Goal: Task Accomplishment & Management: Manage account settings

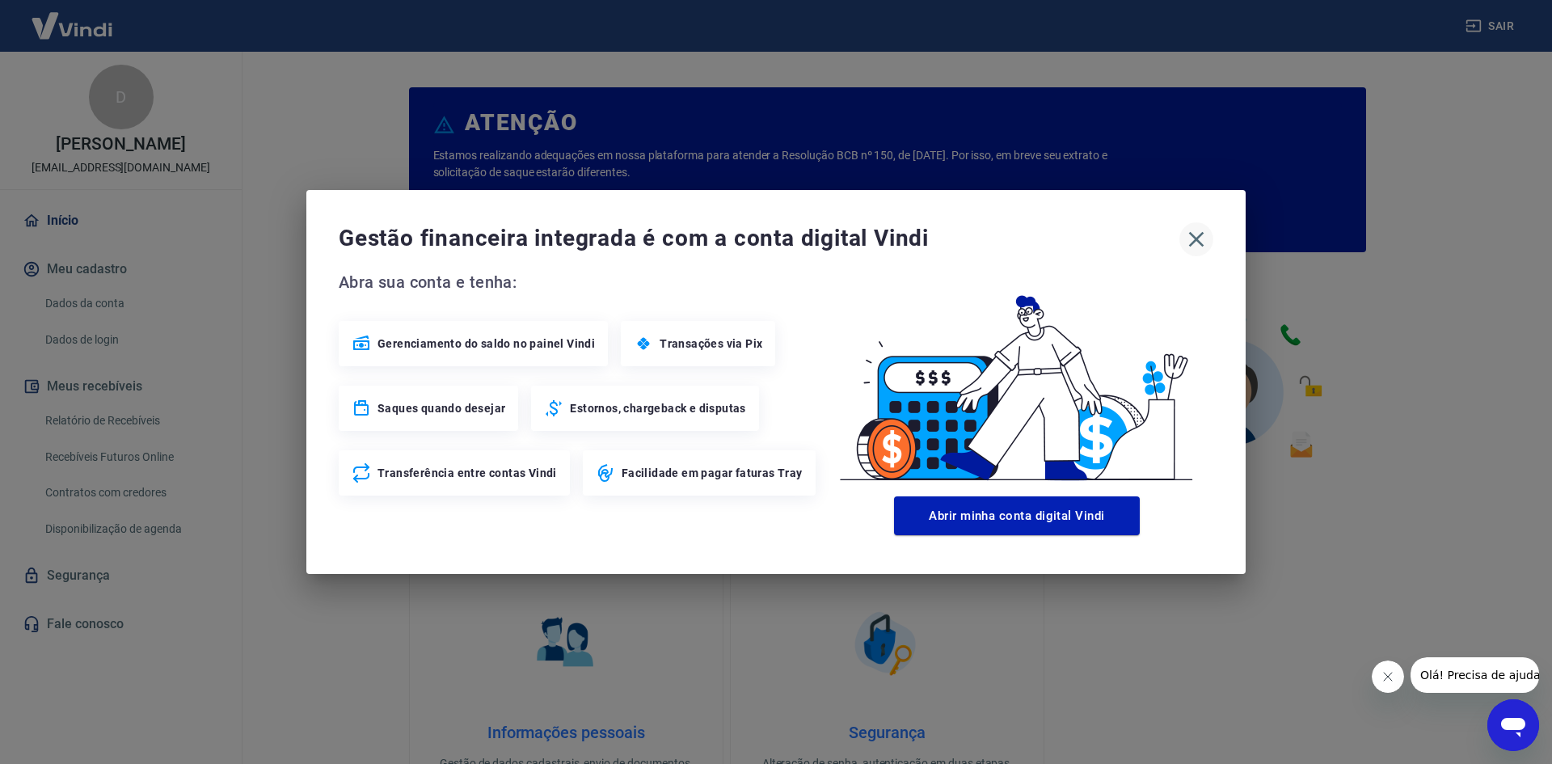
click at [1201, 242] on icon "button" at bounding box center [1196, 239] width 26 height 26
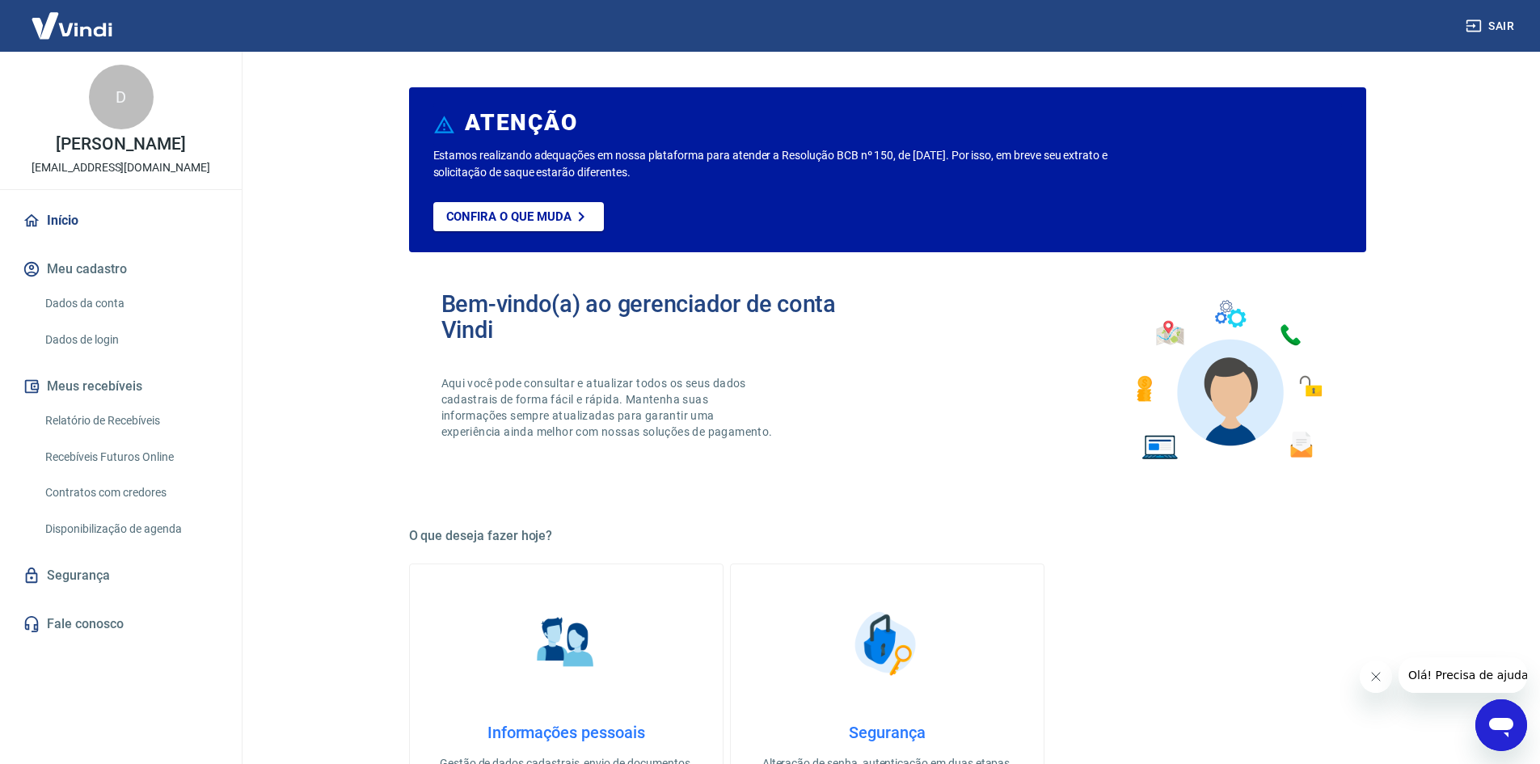
click at [123, 411] on link "Relatório de Recebíveis" at bounding box center [130, 420] width 183 height 33
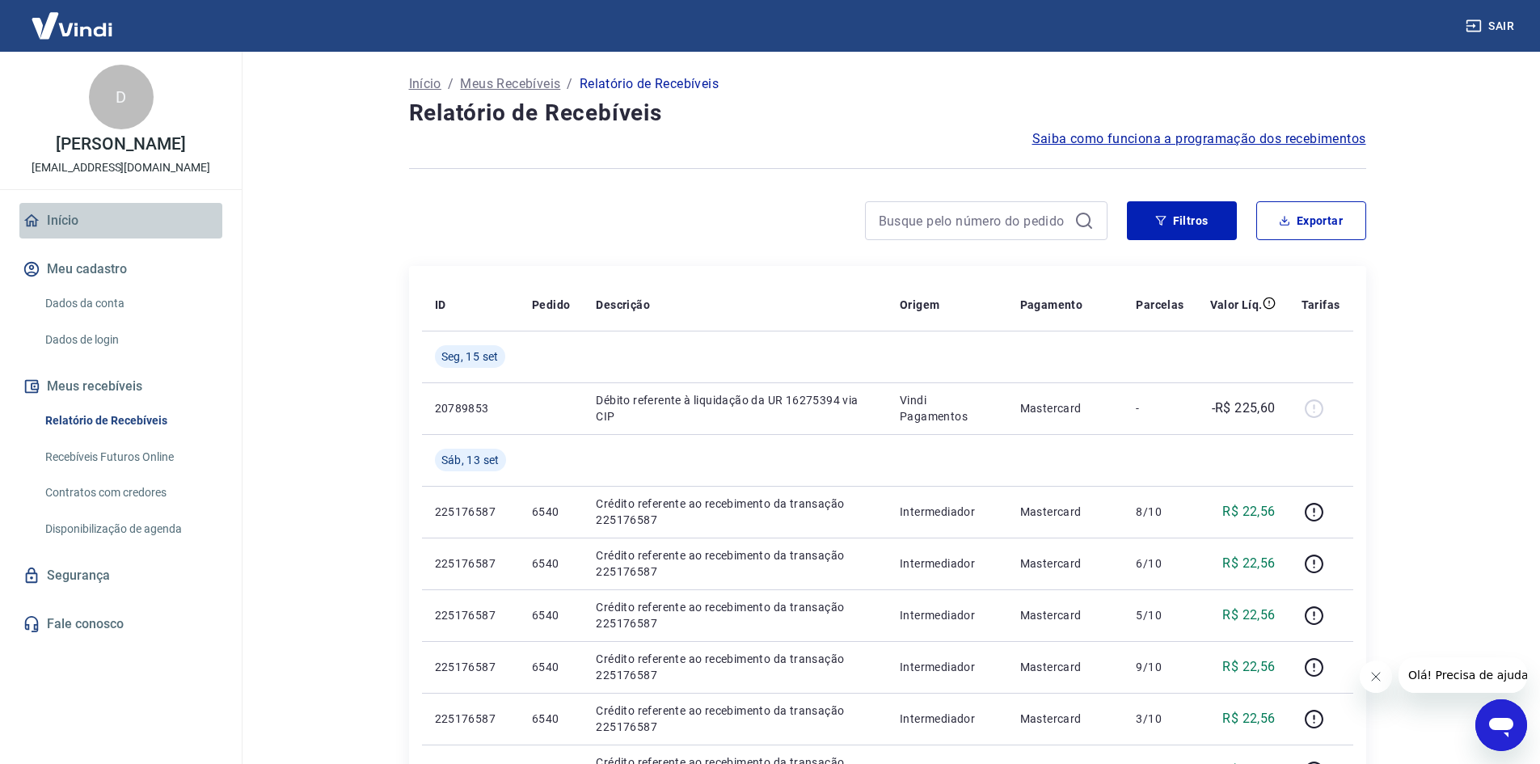
click at [57, 217] on link "Início" at bounding box center [120, 221] width 203 height 36
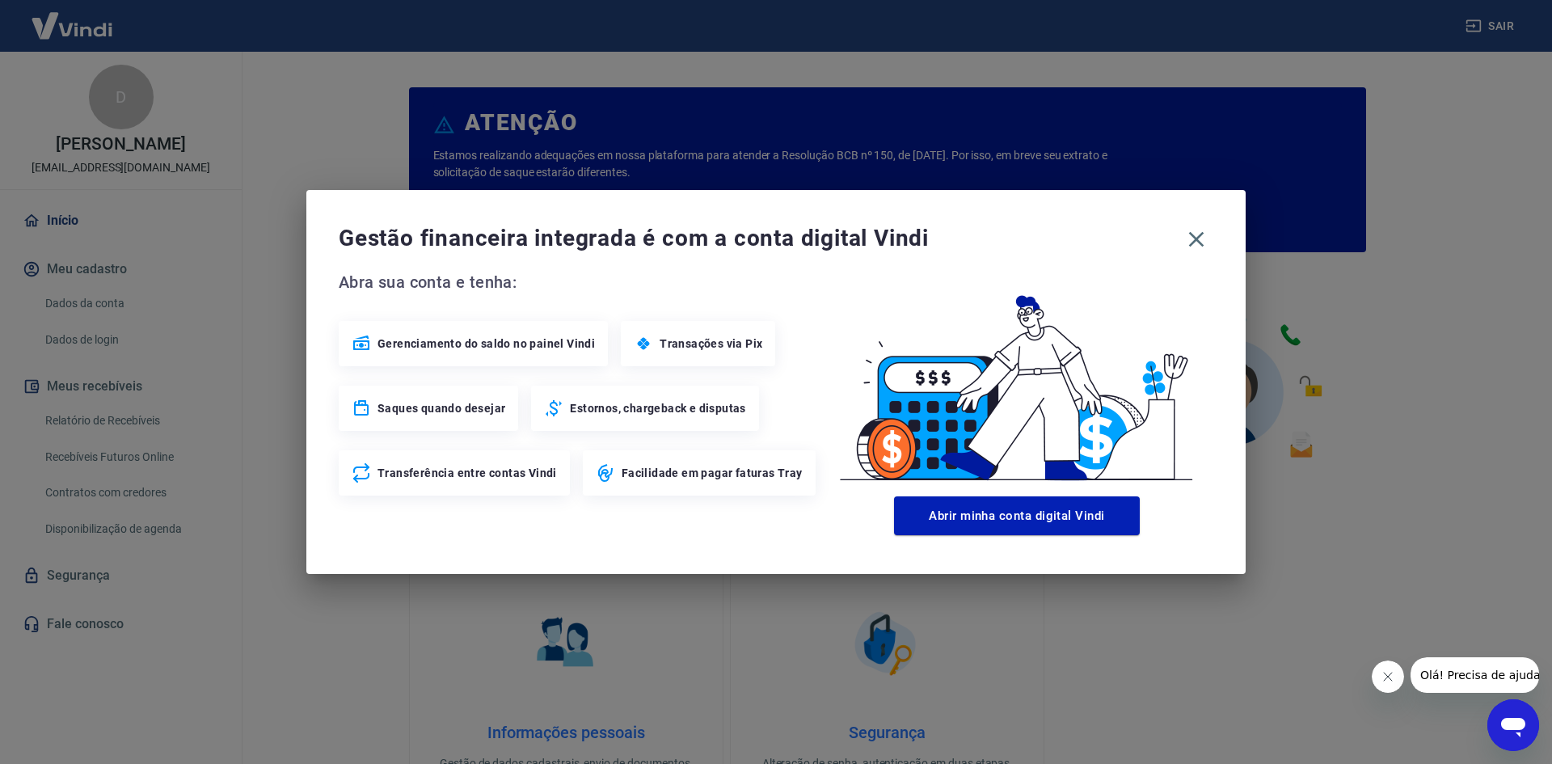
drag, startPoint x: 496, startPoint y: 351, endPoint x: 529, endPoint y: 348, distance: 32.4
click at [497, 351] on span "Gerenciamento do saldo no painel Vindi" at bounding box center [485, 343] width 217 height 16
click at [474, 335] on span "Gerenciamento do saldo no painel Vindi" at bounding box center [485, 343] width 217 height 16
drag, startPoint x: 1055, startPoint y: 518, endPoint x: 1073, endPoint y: 509, distance: 20.6
click at [1056, 518] on button "Abrir minha conta digital Vindi" at bounding box center [1017, 515] width 246 height 39
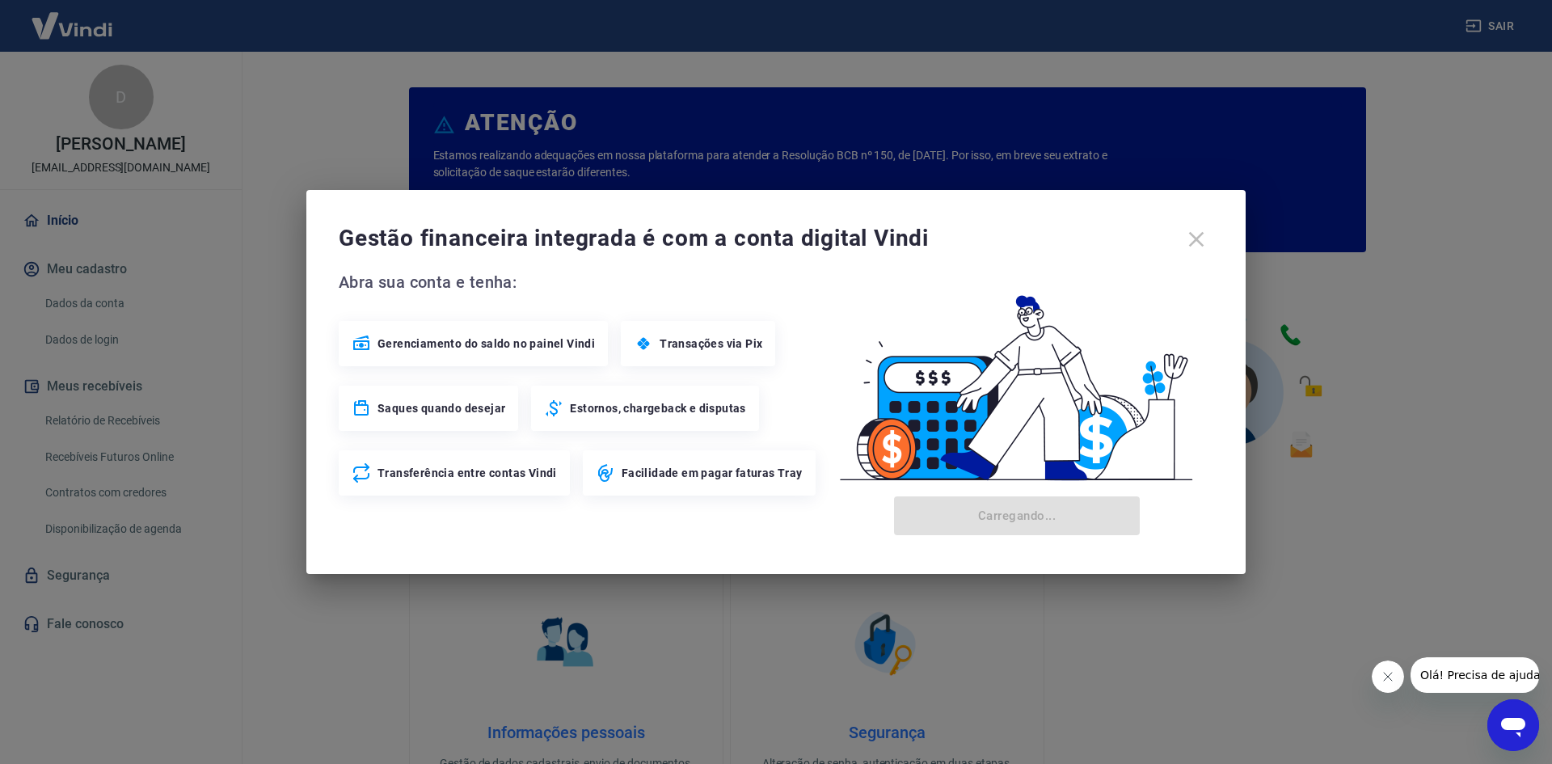
click at [1202, 237] on div "Gestão financeira integrada é com a conta digital Vindi" at bounding box center [776, 239] width 874 height 34
click at [1188, 237] on div "Gestão financeira integrada é com a conta digital Vindi" at bounding box center [776, 239] width 874 height 34
click at [1476, 281] on div "Gestão financeira integrada é com a conta digital Vindi Abra sua conta e tenha:…" at bounding box center [776, 382] width 1552 height 764
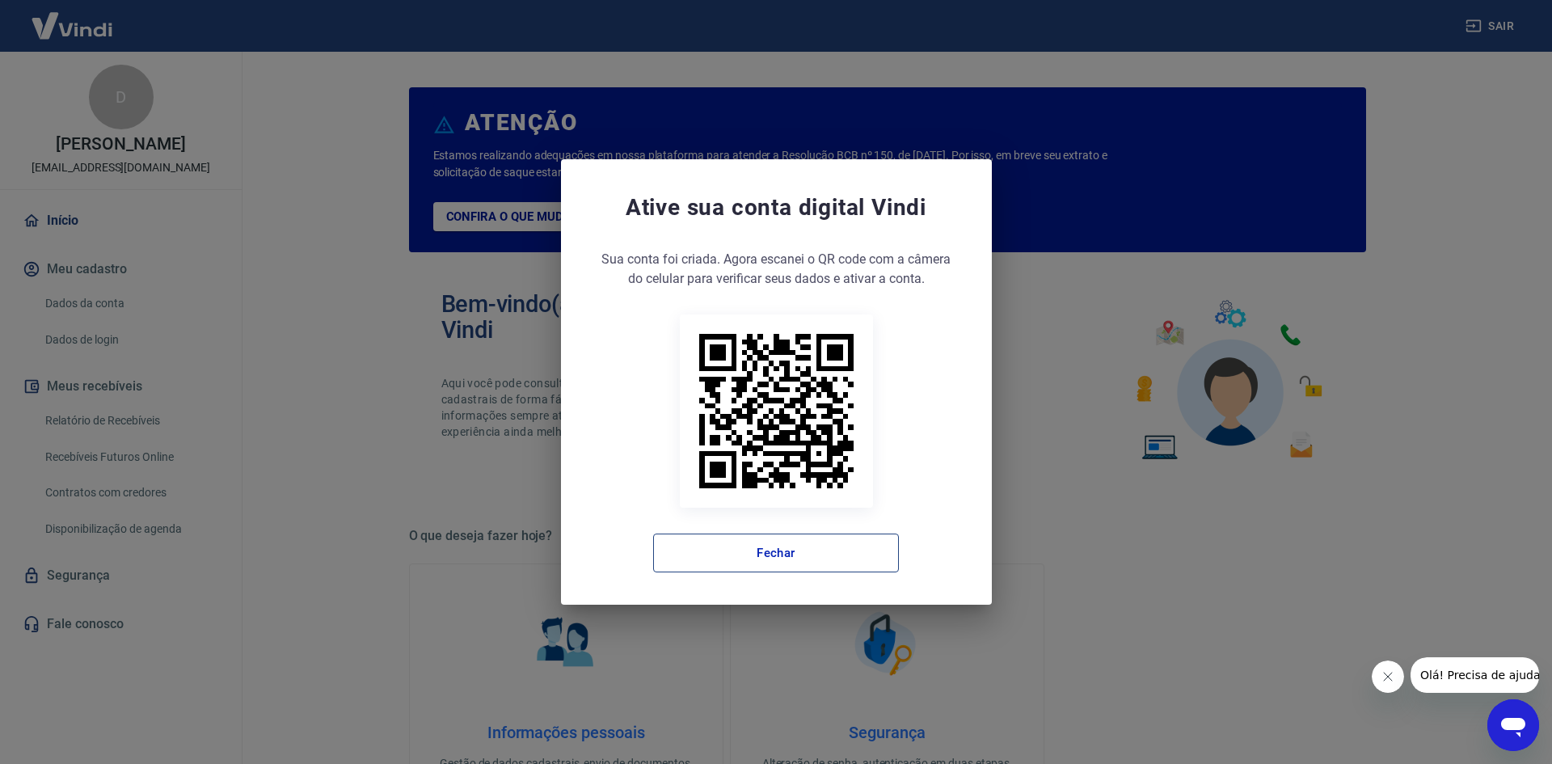
click at [689, 554] on button "Fechar" at bounding box center [776, 552] width 246 height 39
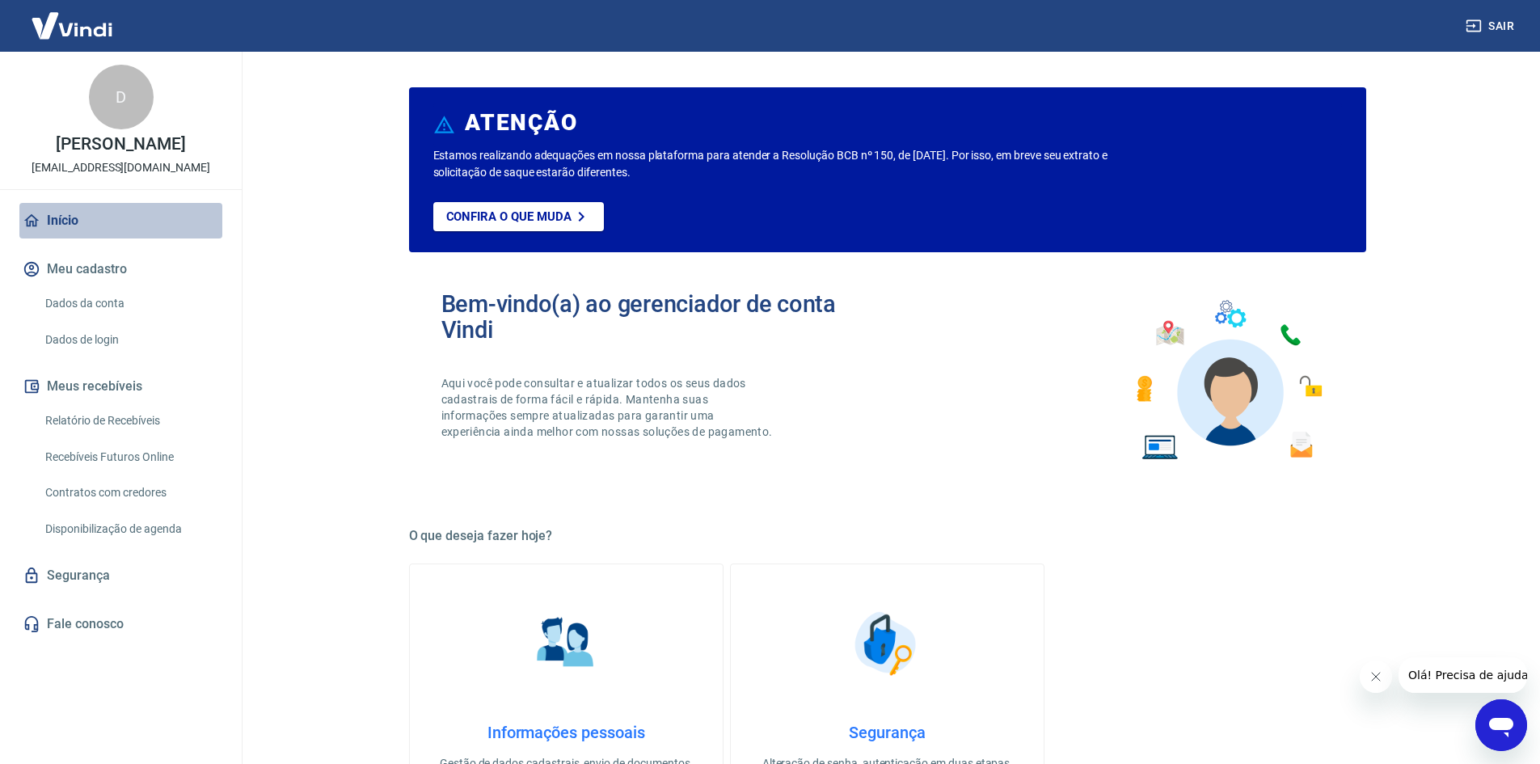
click at [44, 217] on link "Início" at bounding box center [120, 221] width 203 height 36
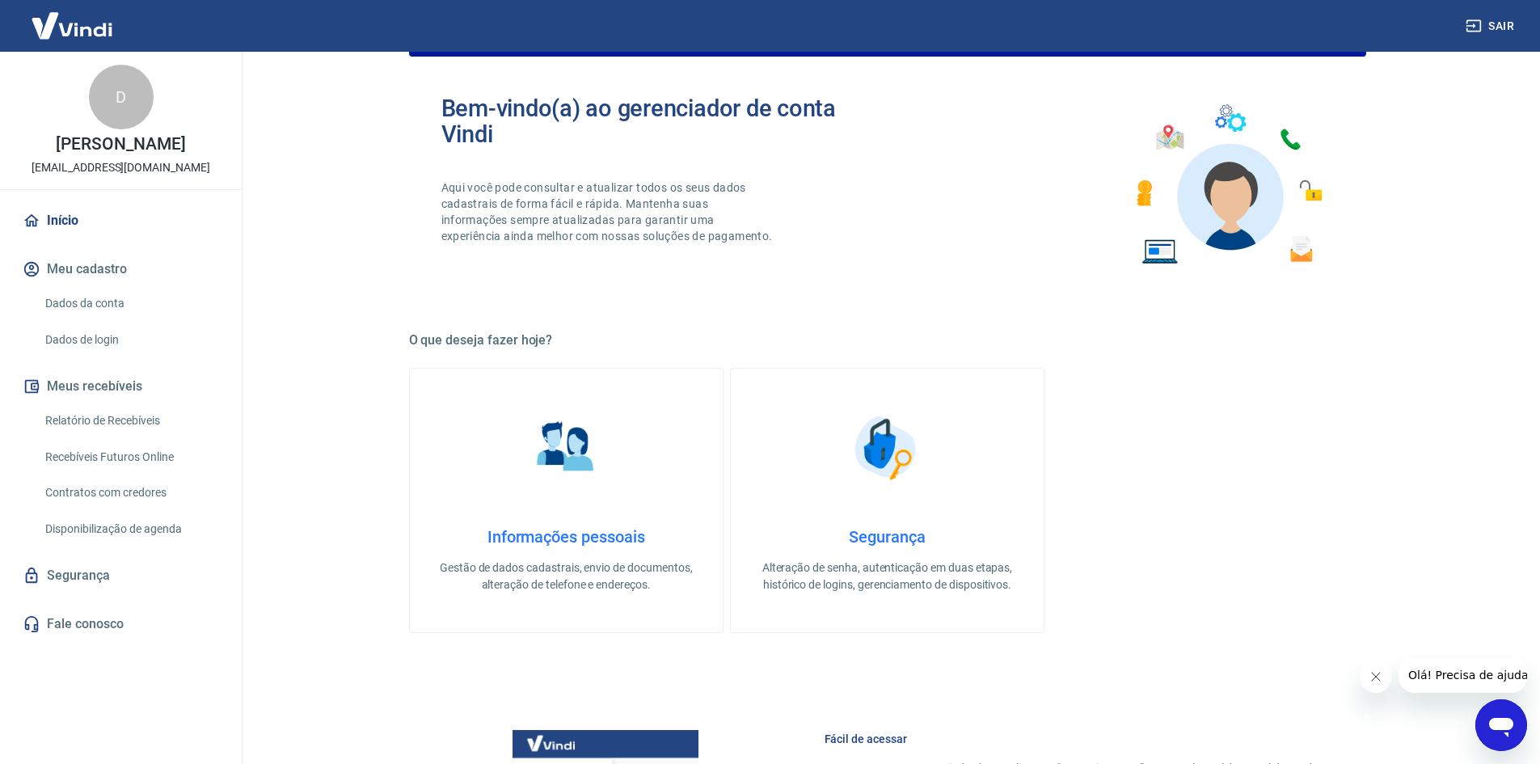
scroll to position [242, 0]
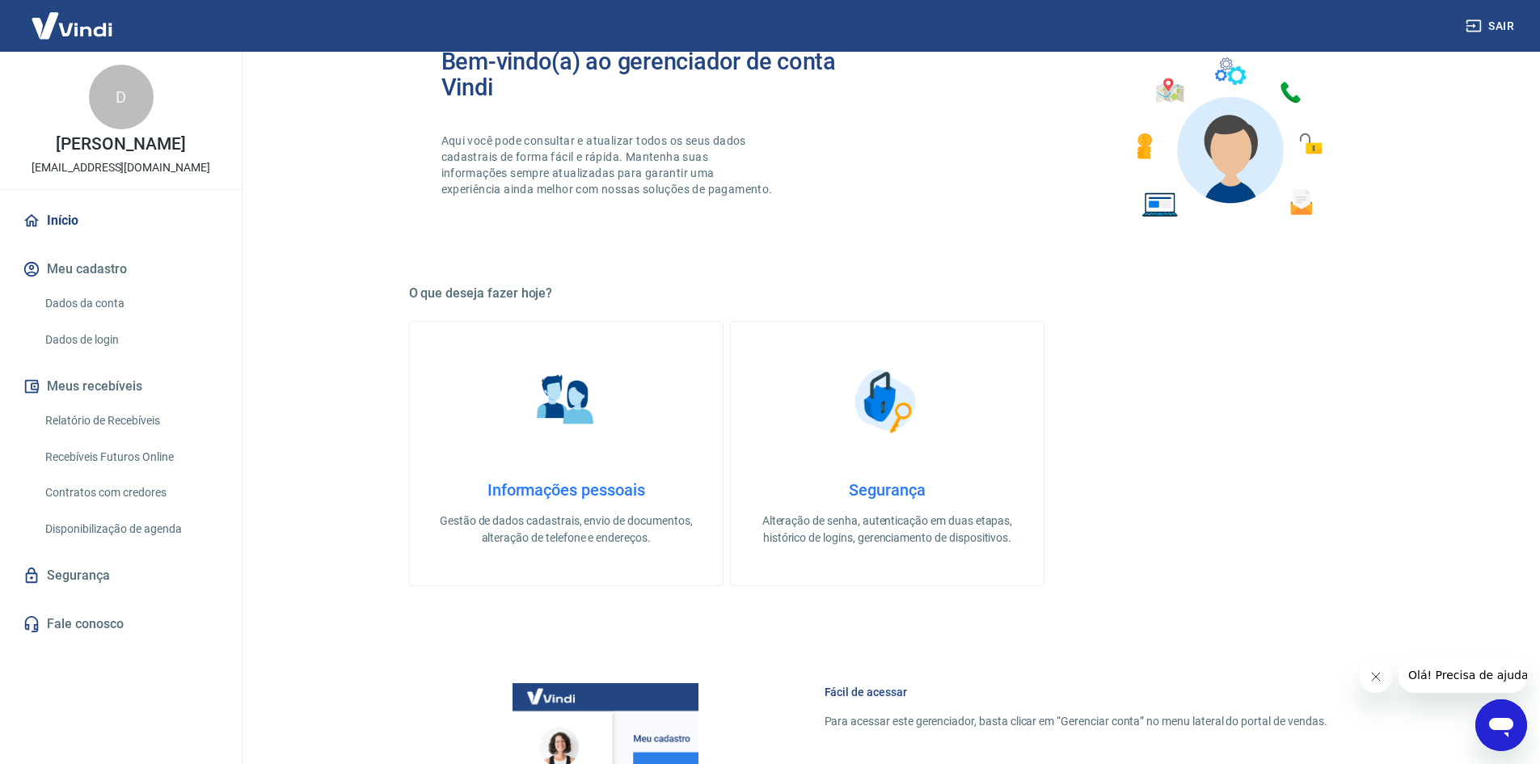
click at [132, 268] on button "Meu cadastro" at bounding box center [120, 269] width 203 height 36
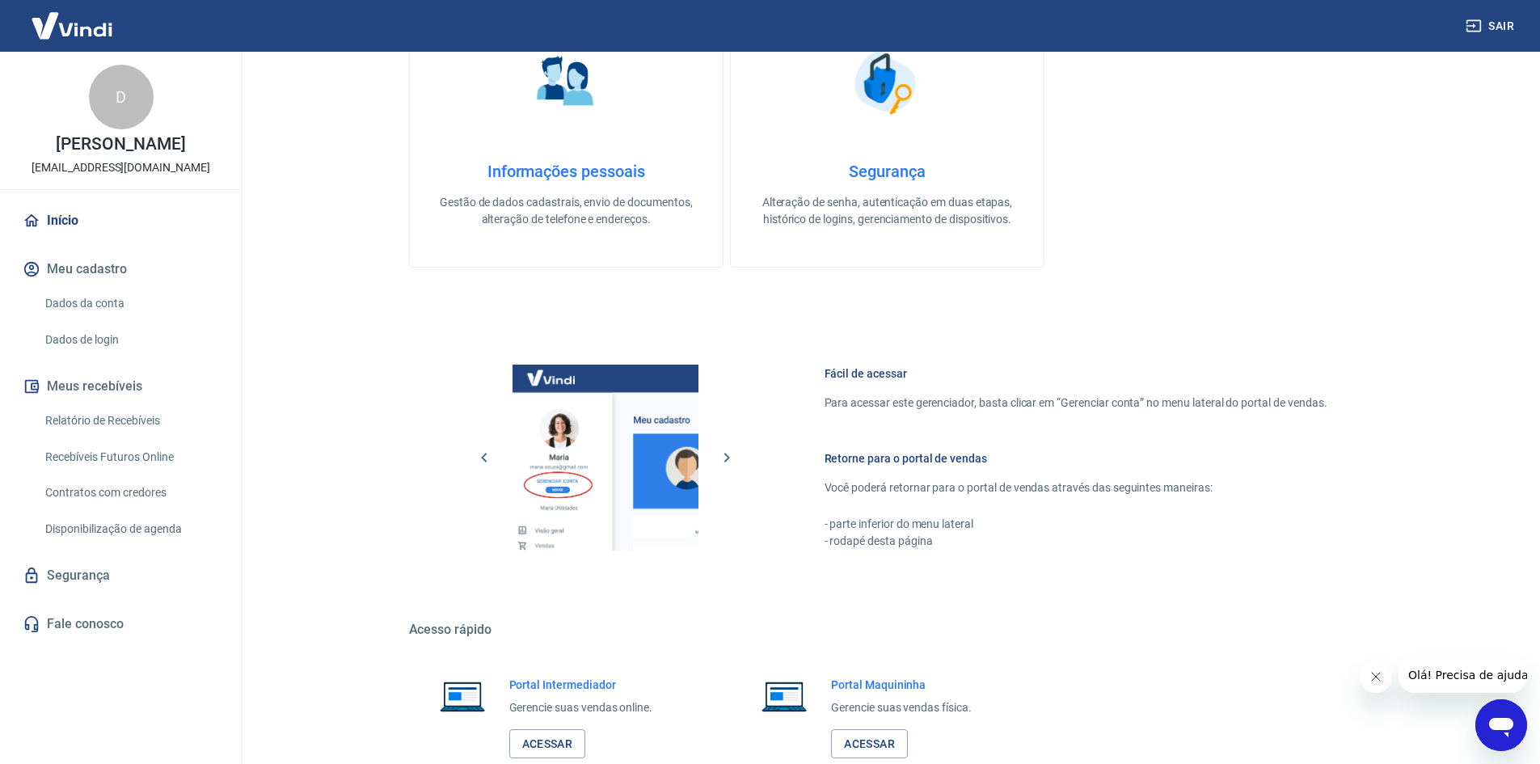
scroll to position [664, 0]
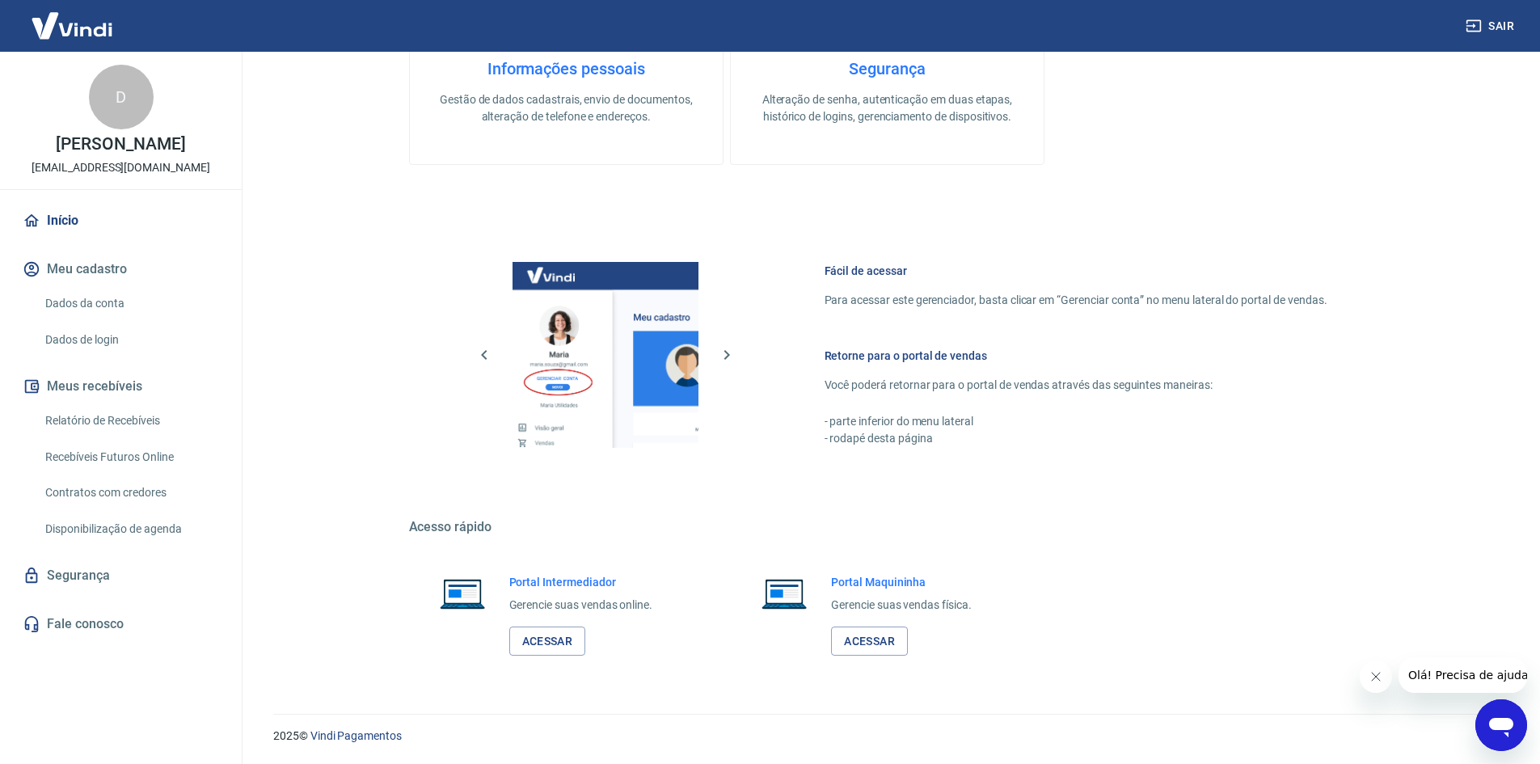
click at [127, 417] on link "Relatório de Recebíveis" at bounding box center [130, 420] width 183 height 33
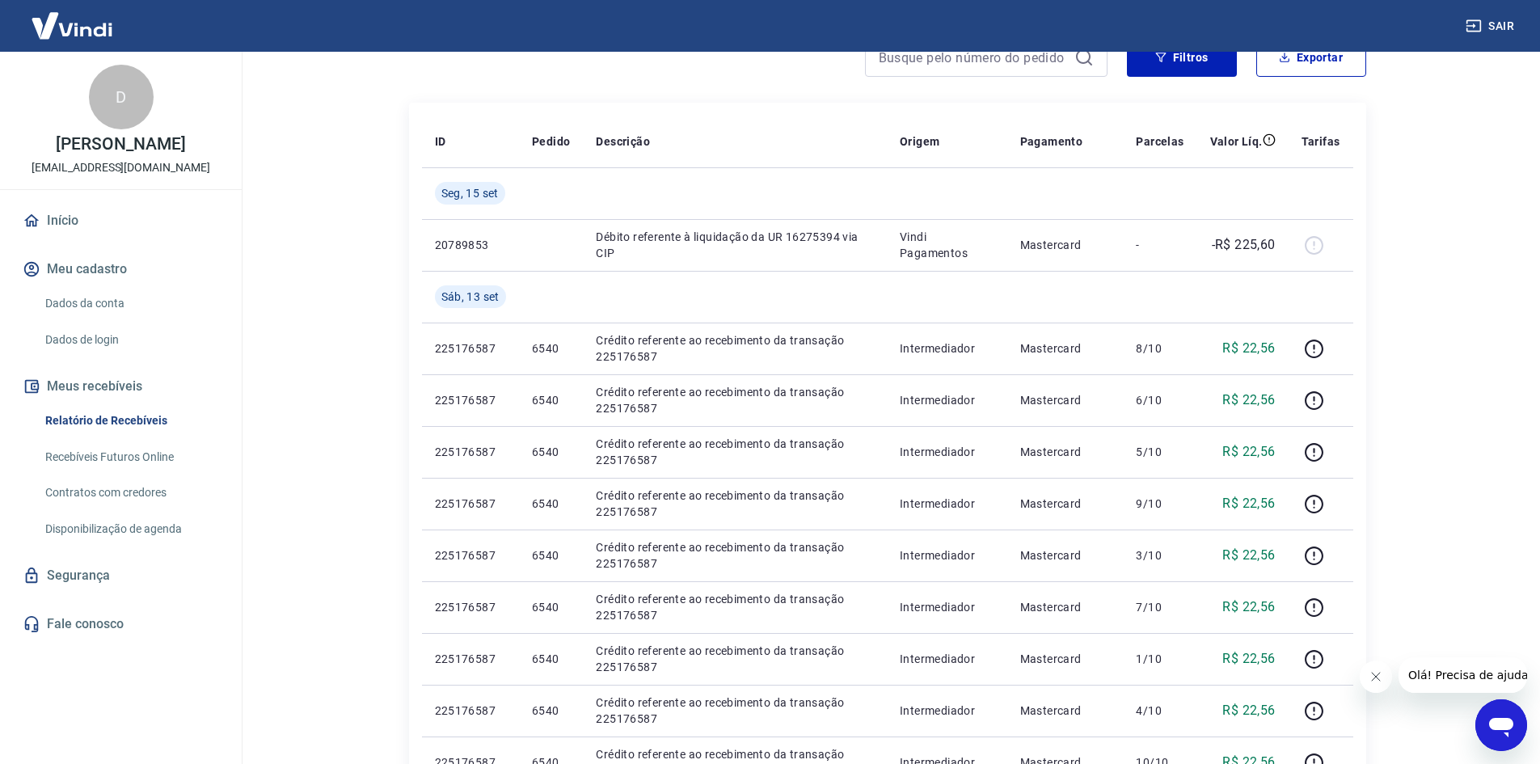
scroll to position [162, 0]
click at [86, 23] on img at bounding box center [71, 25] width 105 height 49
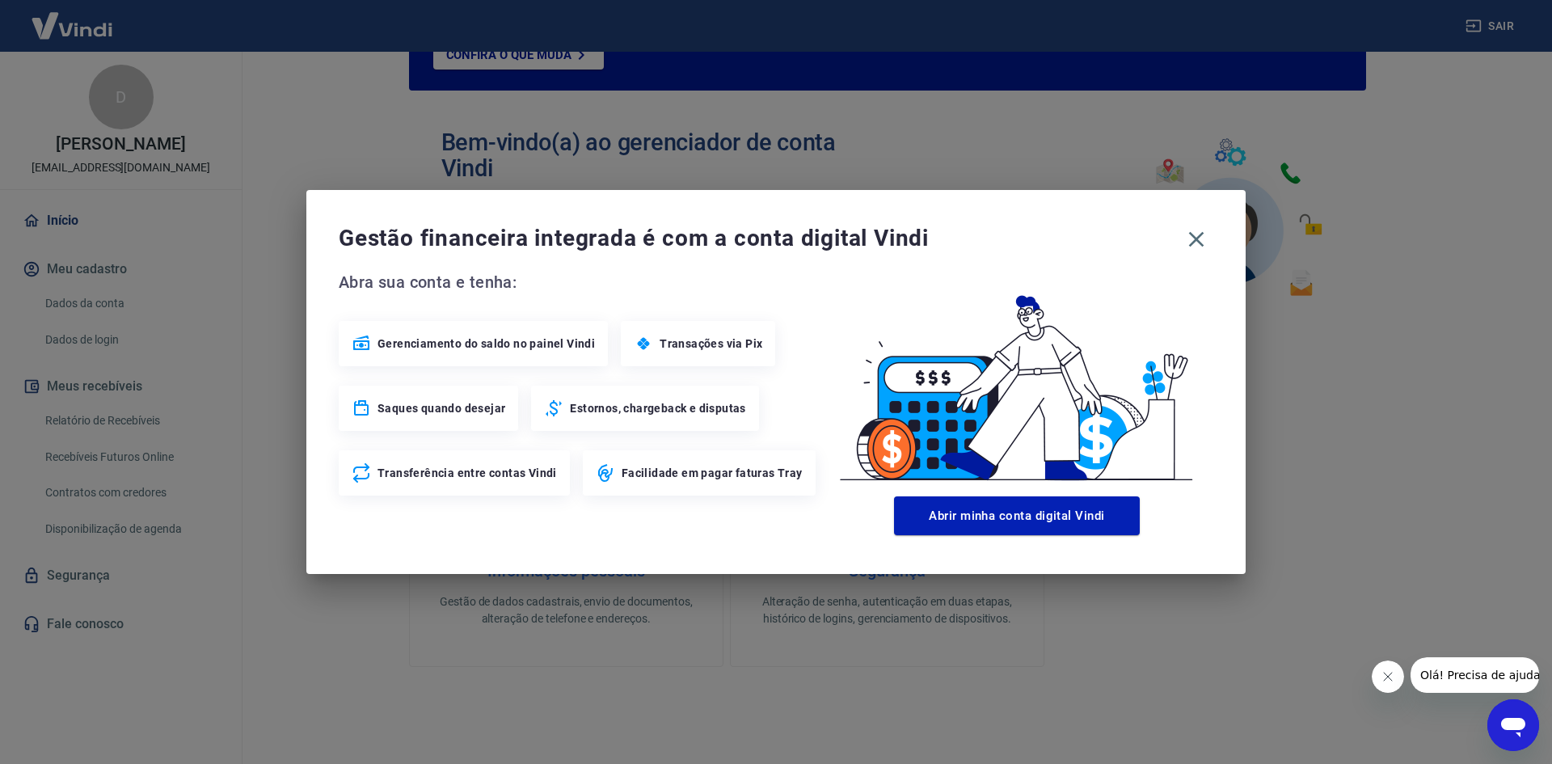
click at [535, 344] on span "Gerenciamento do saldo no painel Vindi" at bounding box center [485, 343] width 217 height 16
click at [1193, 242] on icon "button" at bounding box center [1196, 239] width 15 height 15
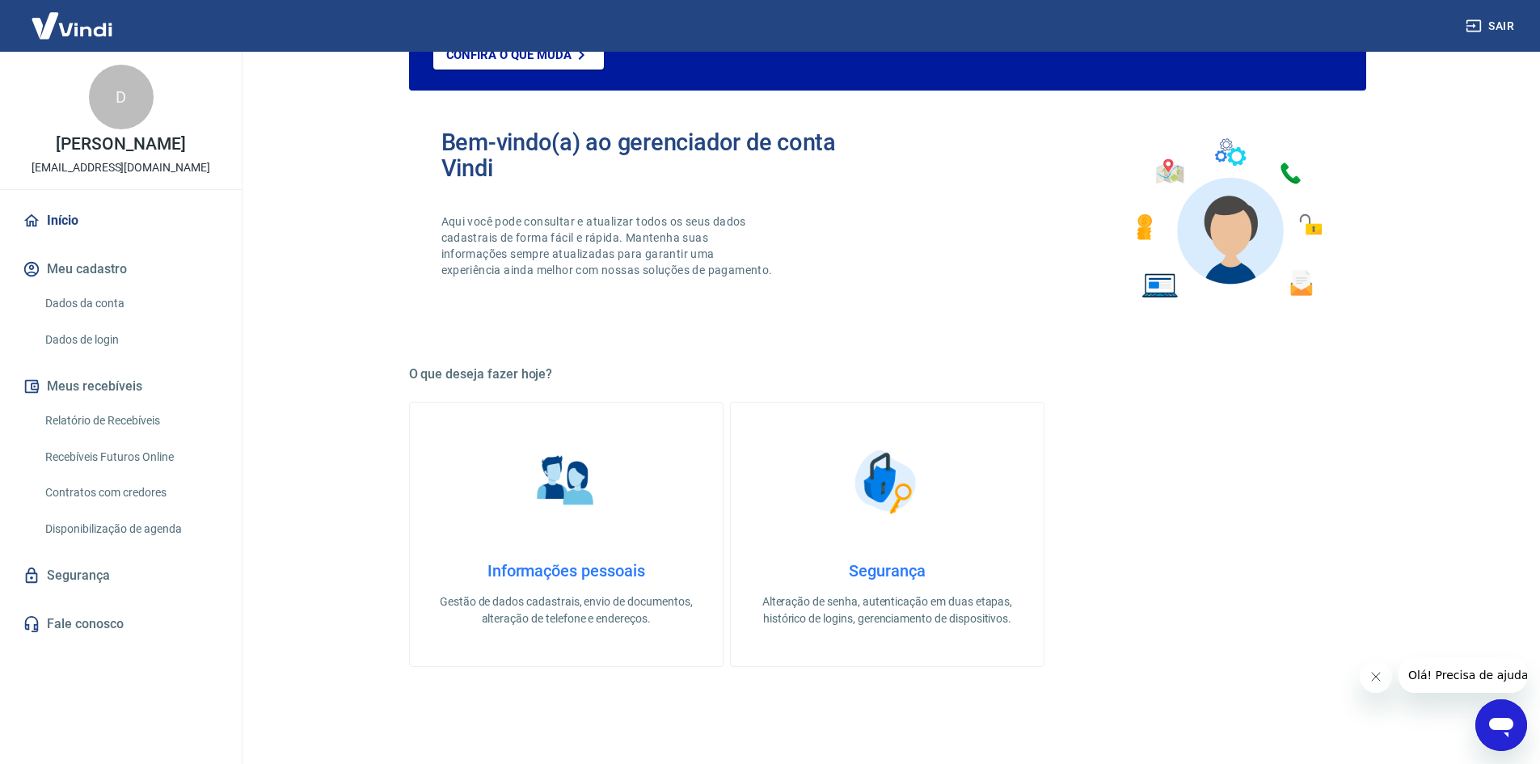
drag, startPoint x: 95, startPoint y: 420, endPoint x: 106, endPoint y: 415, distance: 11.9
click at [95, 420] on link "Relatório de Recebíveis" at bounding box center [130, 420] width 183 height 33
